Goal: Navigation & Orientation: Find specific page/section

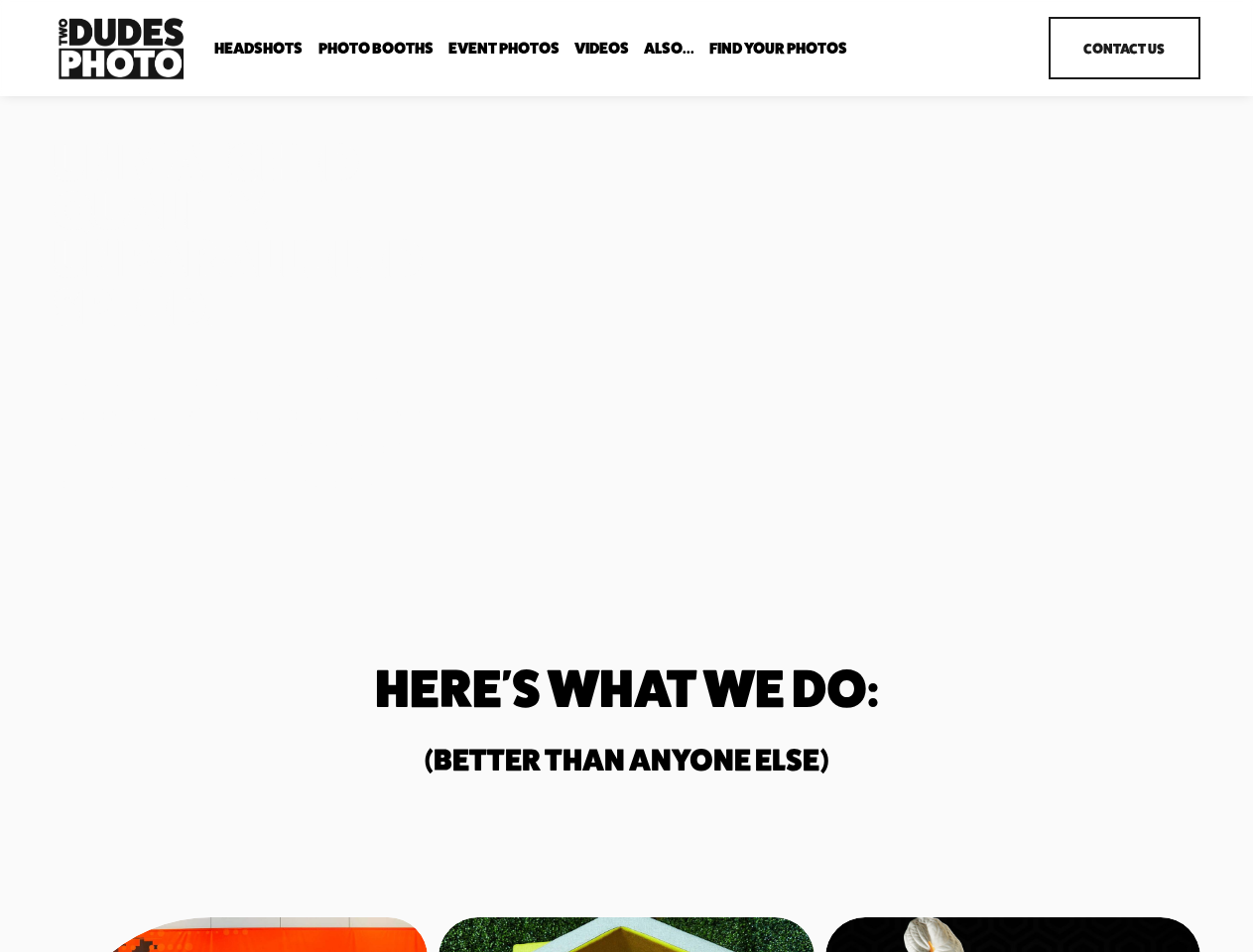
click at [626, 476] on div "Unmatched Quality. Unparalleled Speed. Two Dudes Photo is a full-service photog…" at bounding box center [626, 317] width 1253 height 359
